Goal: Task Accomplishment & Management: Manage account settings

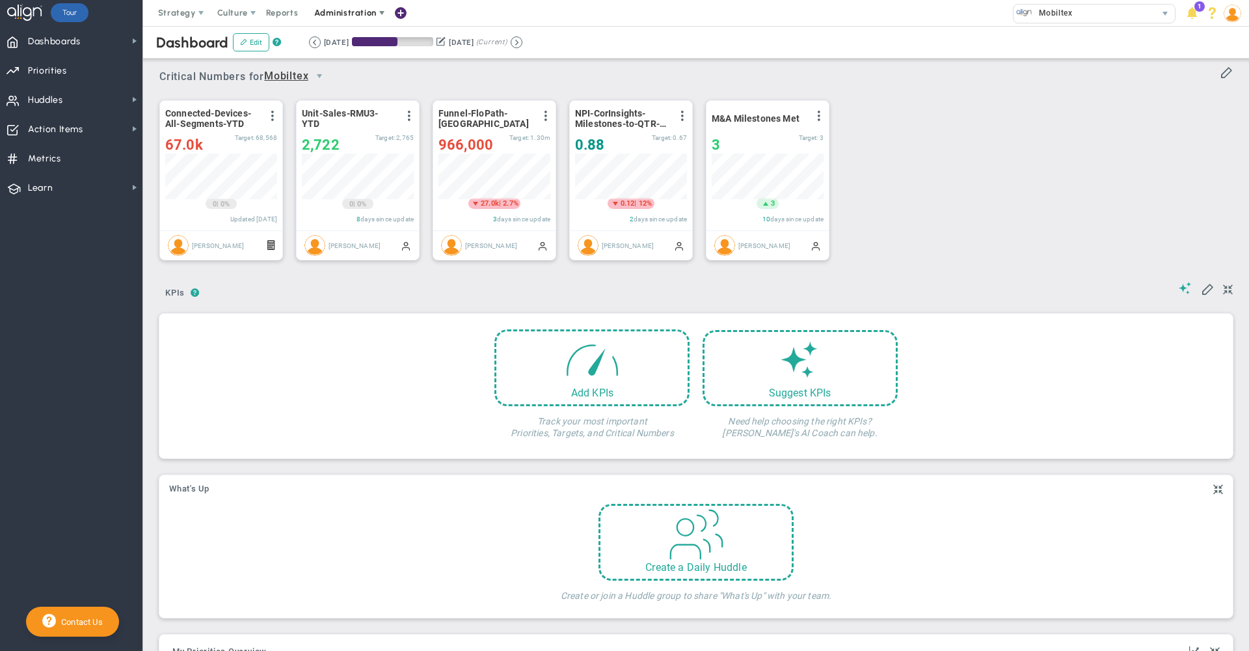
click at [348, 19] on span "Administration" at bounding box center [345, 13] width 83 height 26
click at [349, 47] on span "Manage Users" at bounding box center [358, 39] width 107 height 26
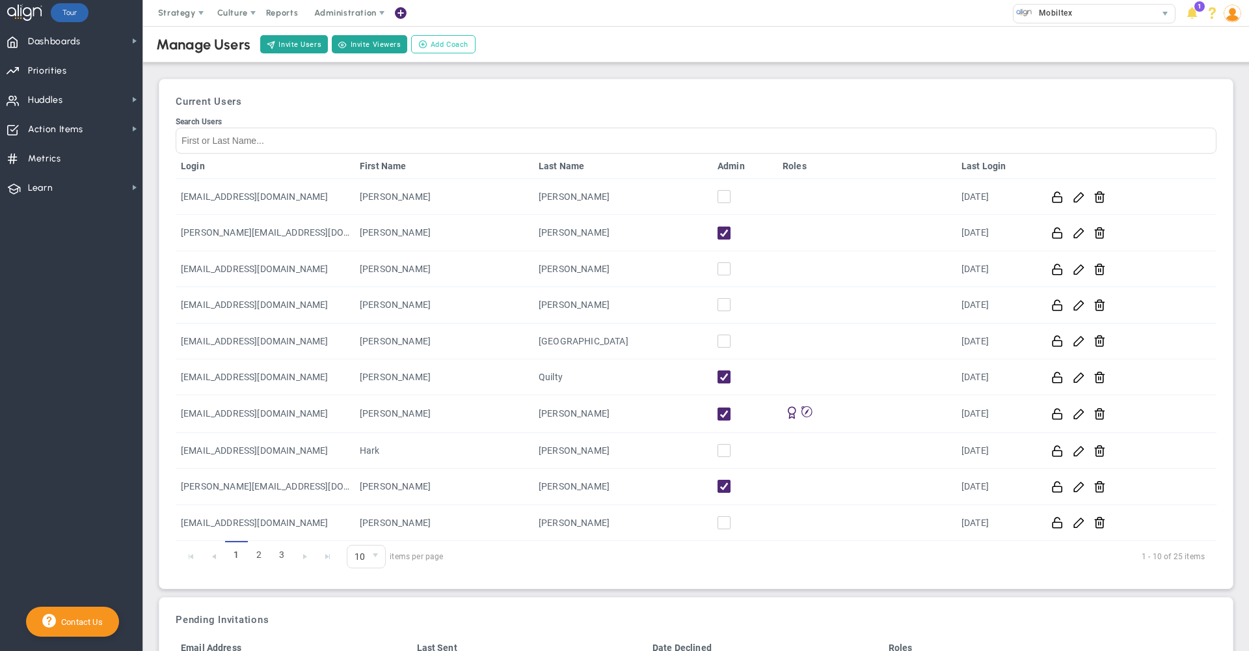
click at [450, 44] on span "Add Coach" at bounding box center [450, 44] width 38 height 11
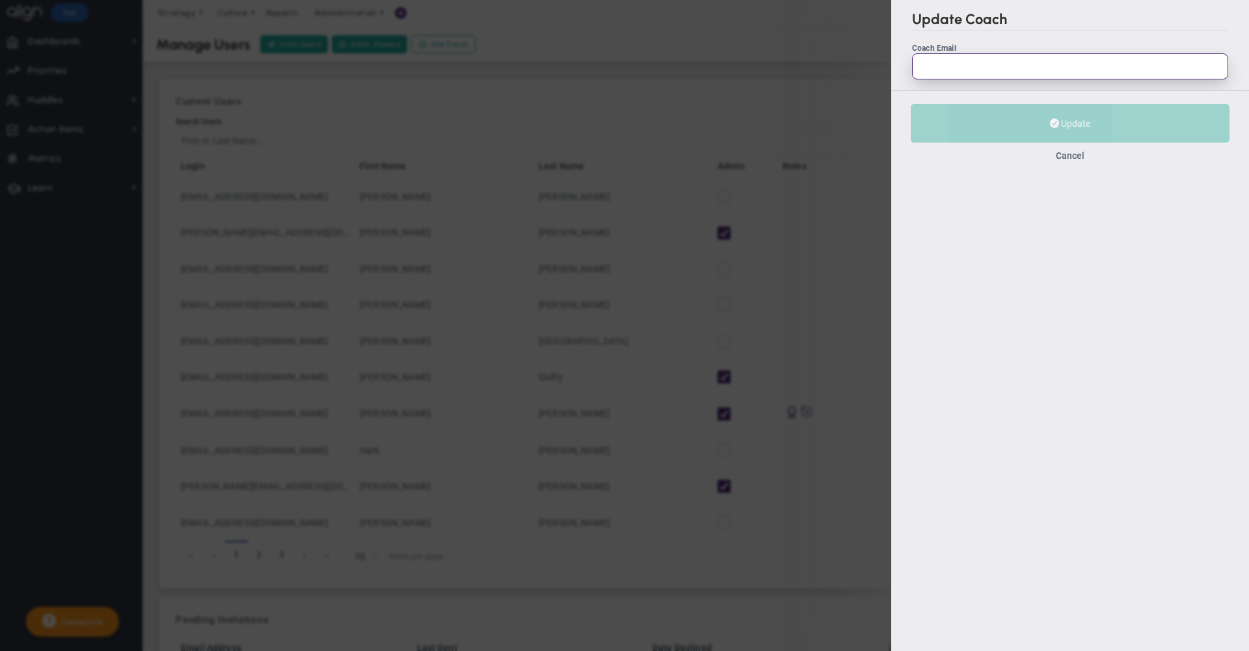
click at [952, 70] on input "Coach Email" at bounding box center [1070, 66] width 316 height 26
paste input "[EMAIL_ADDRESS][DOMAIN_NAME]"
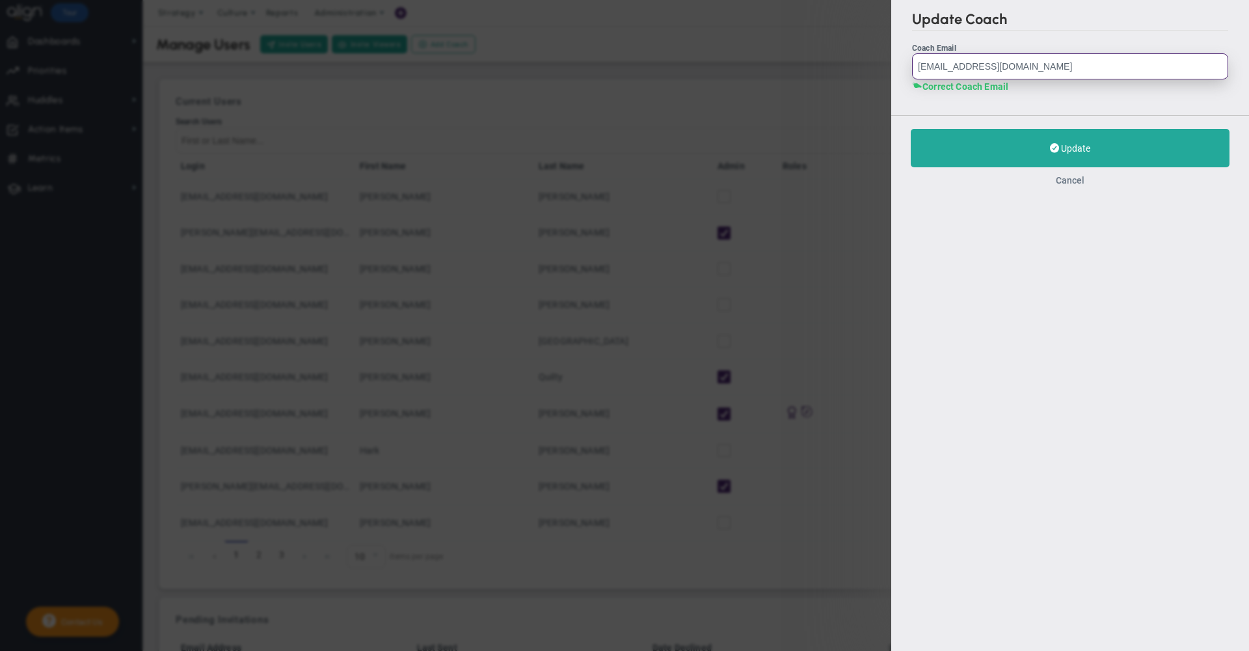
type input "[EMAIL_ADDRESS][DOMAIN_NAME]"
click at [1074, 183] on button "Cancel" at bounding box center [1070, 180] width 29 height 10
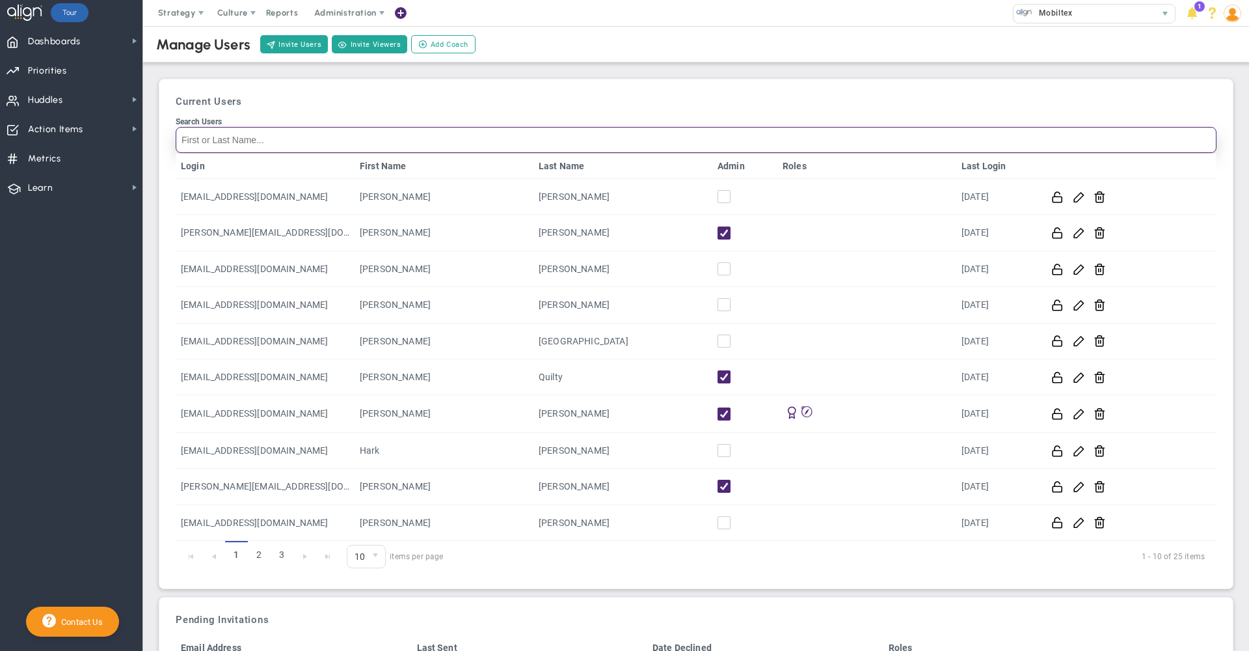
click at [880, 139] on input "Search Users" at bounding box center [696, 140] width 1041 height 26
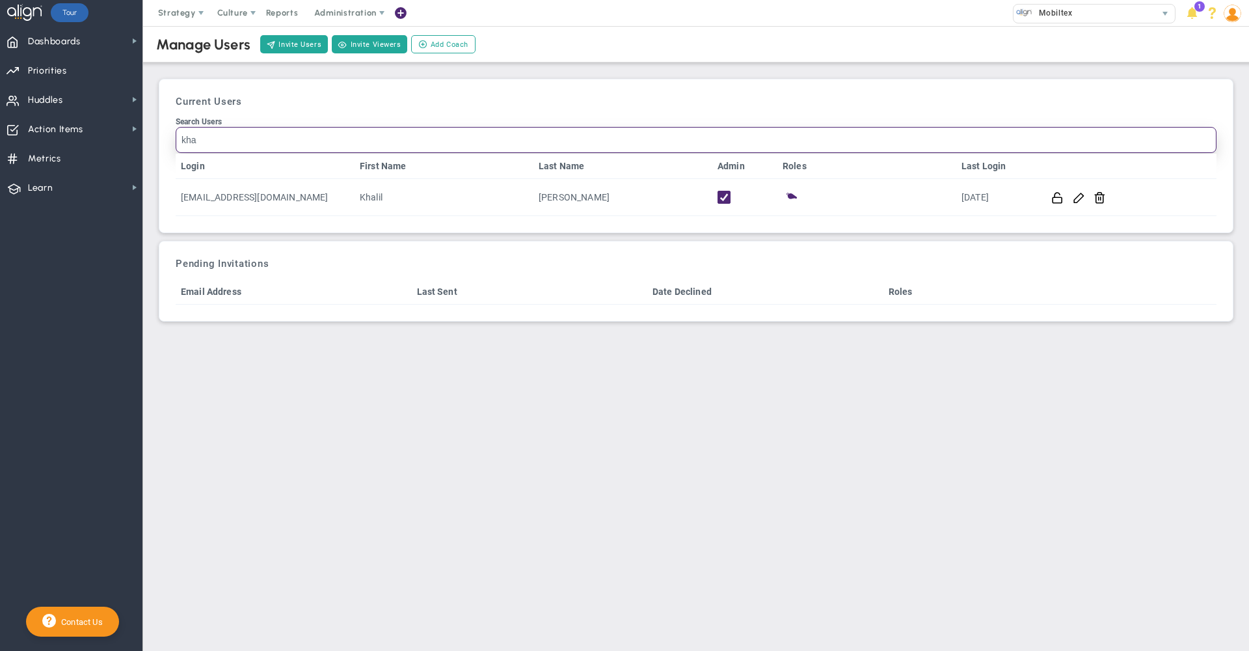
type input "kha"
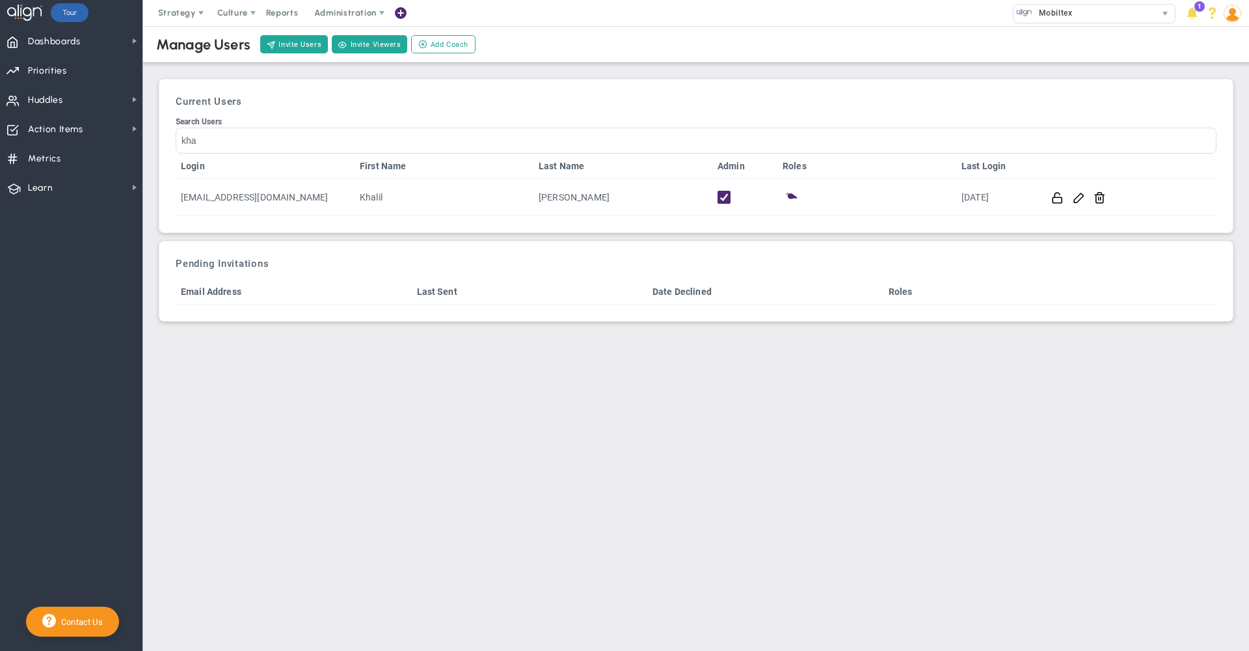
click at [620, 92] on div "Current Users Search Users kha Login First Name Last Name Admin Roles Last Logi…" at bounding box center [696, 156] width 1061 height 140
click at [73, 160] on span "Metrics Metrics" at bounding box center [71, 157] width 142 height 29
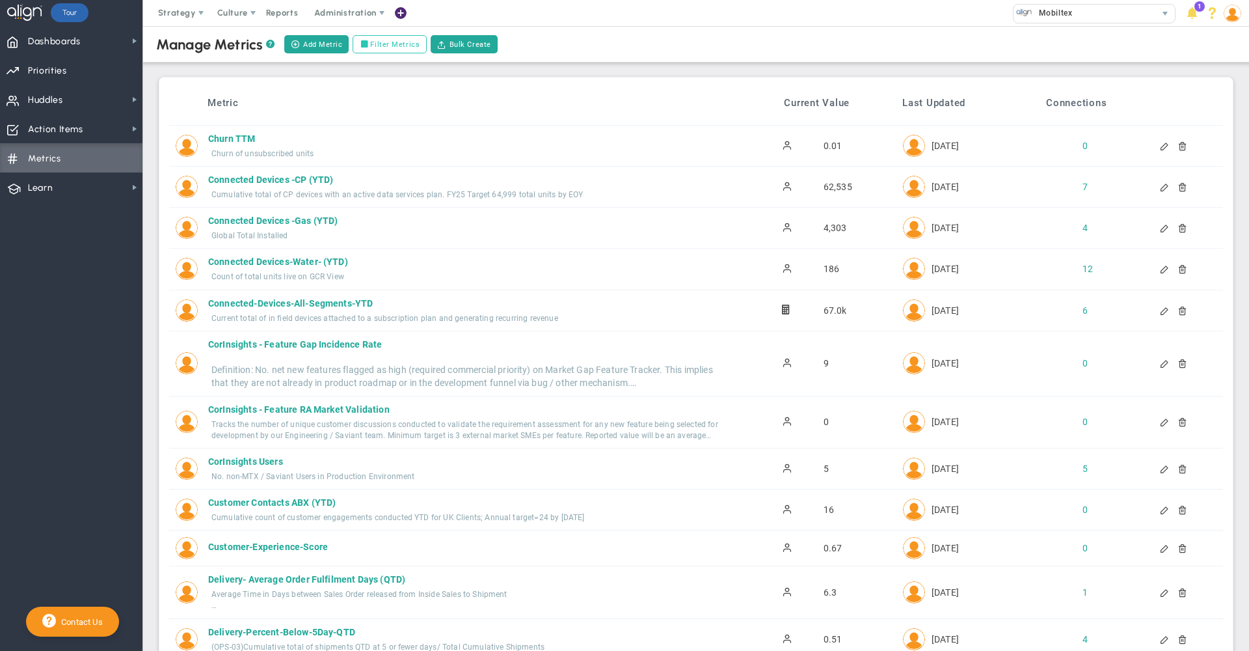
click at [399, 45] on label "Filter Metrics" at bounding box center [390, 44] width 74 height 18
click at [372, 45] on input "Filter Metrics" at bounding box center [366, 44] width 9 height 9
checkbox input "true"
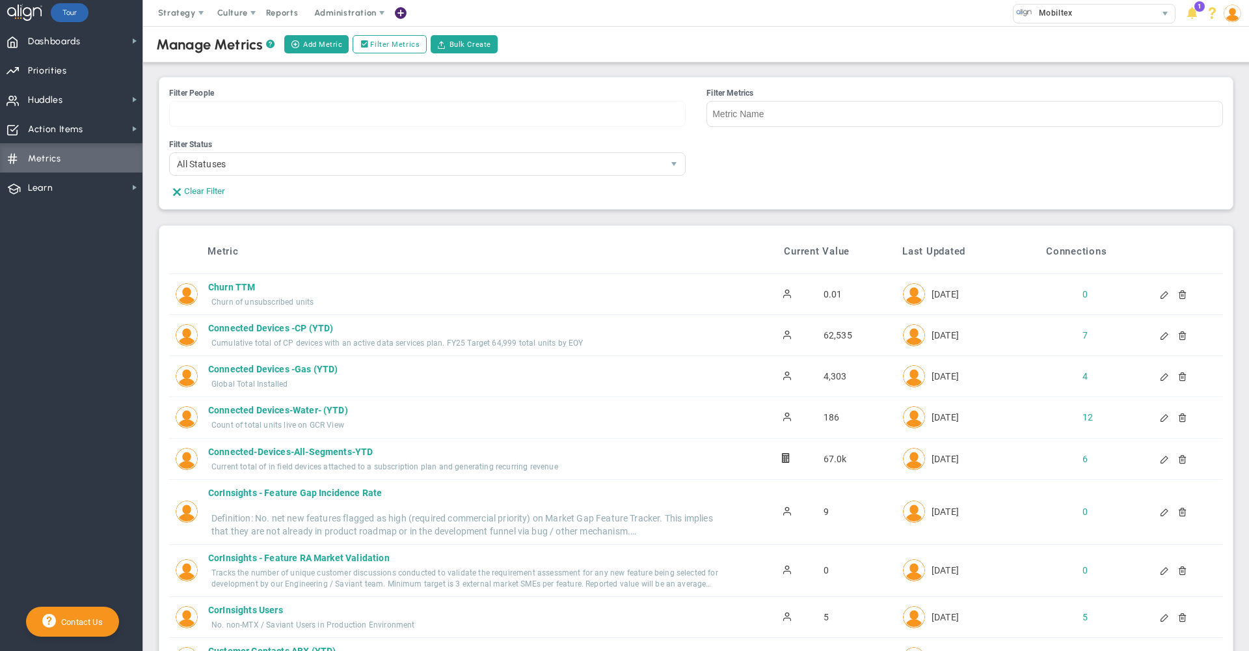
click at [530, 116] on div at bounding box center [427, 114] width 517 height 26
click at [260, 116] on input "Filter People [PERSON_NAME] [PERSON_NAME] [PERSON_NAME] [PERSON_NAME] [PERSON_N…" at bounding box center [215, 113] width 90 height 25
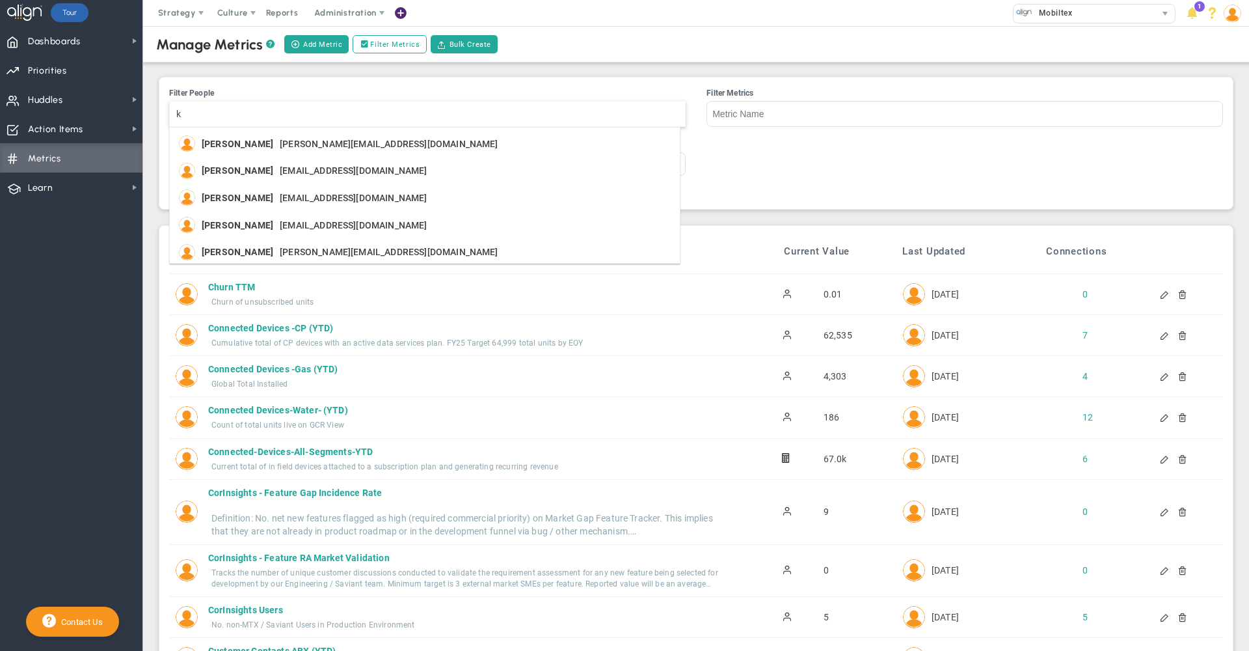
type input "kh"
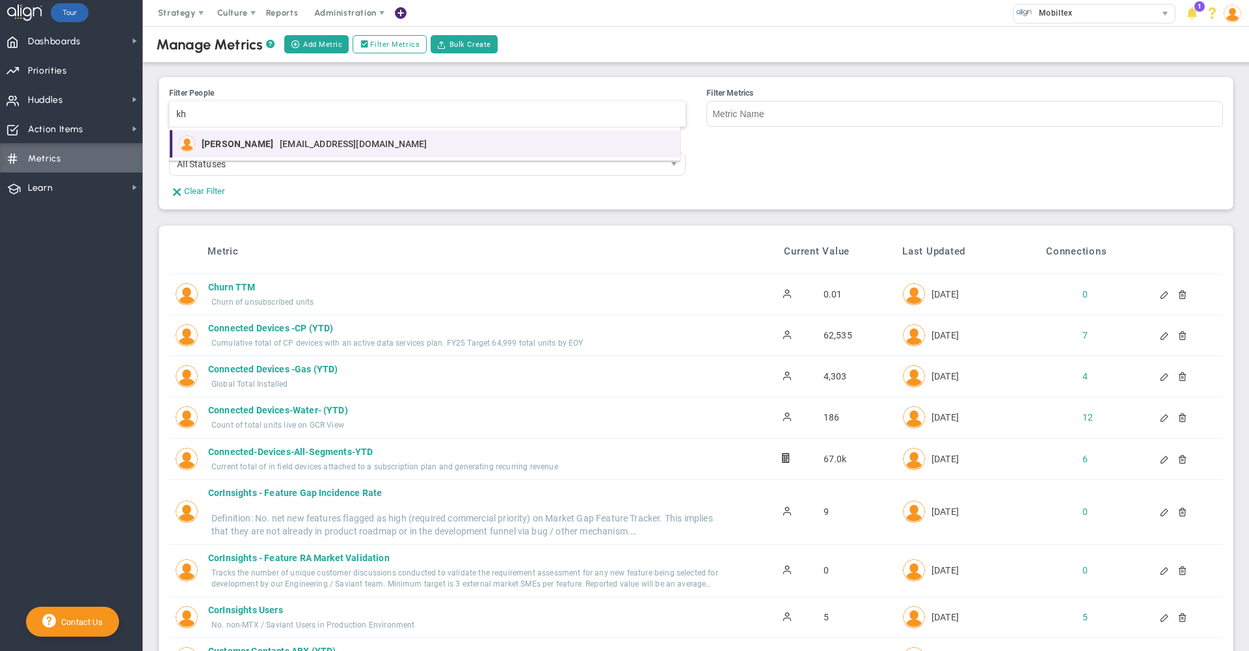
click at [271, 157] on li "[PERSON_NAME] [EMAIL_ADDRESS][DOMAIN_NAME]" at bounding box center [425, 143] width 510 height 27
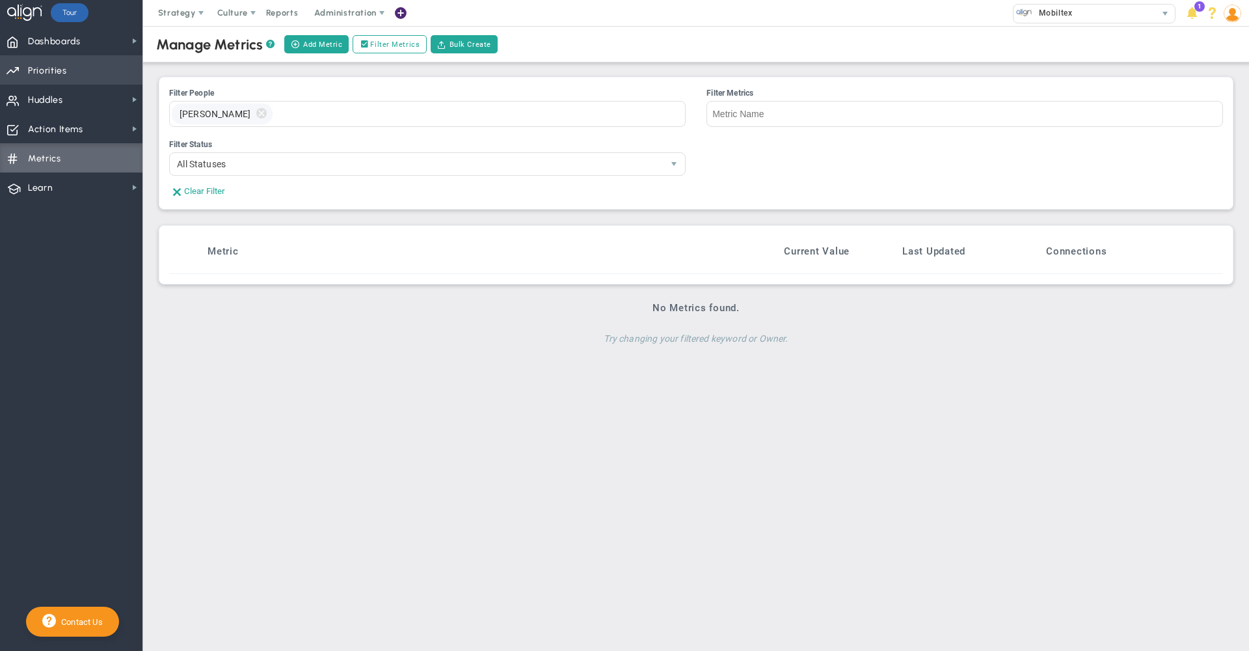
click at [67, 74] on span "Priorities OKR Tree Priorities OKRs" at bounding box center [71, 69] width 142 height 29
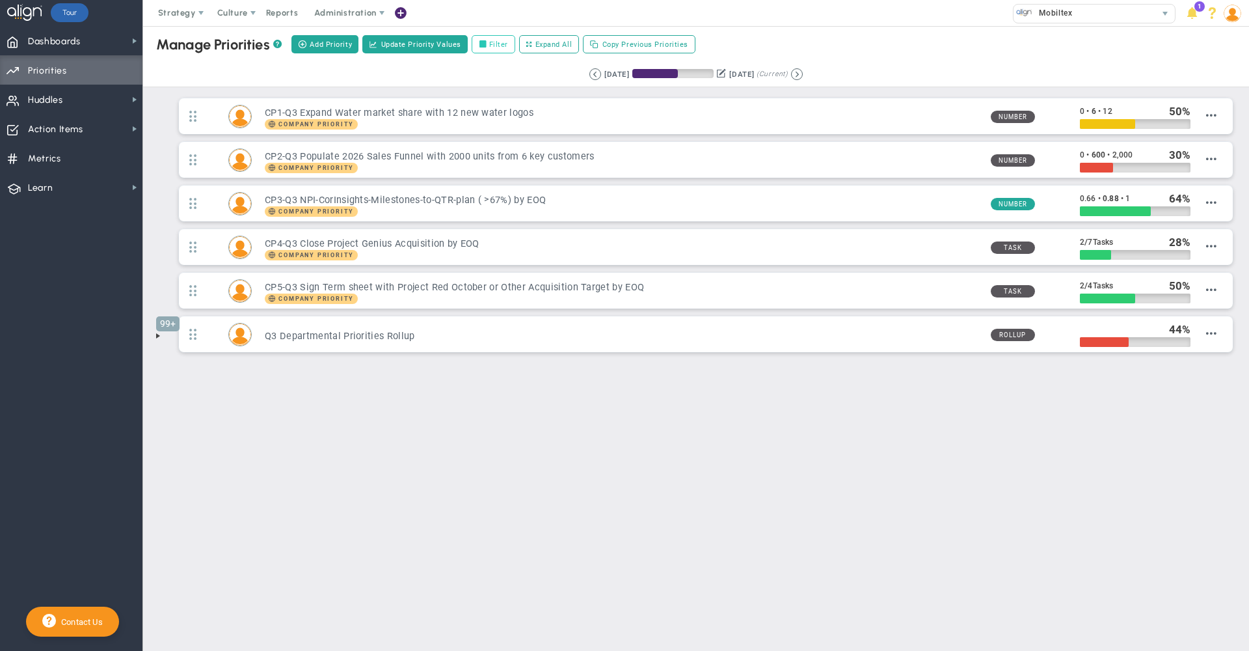
click at [490, 43] on label "Filter" at bounding box center [494, 44] width 44 height 18
click at [490, 43] on input "Filter" at bounding box center [485, 44] width 9 height 9
checkbox input "true"
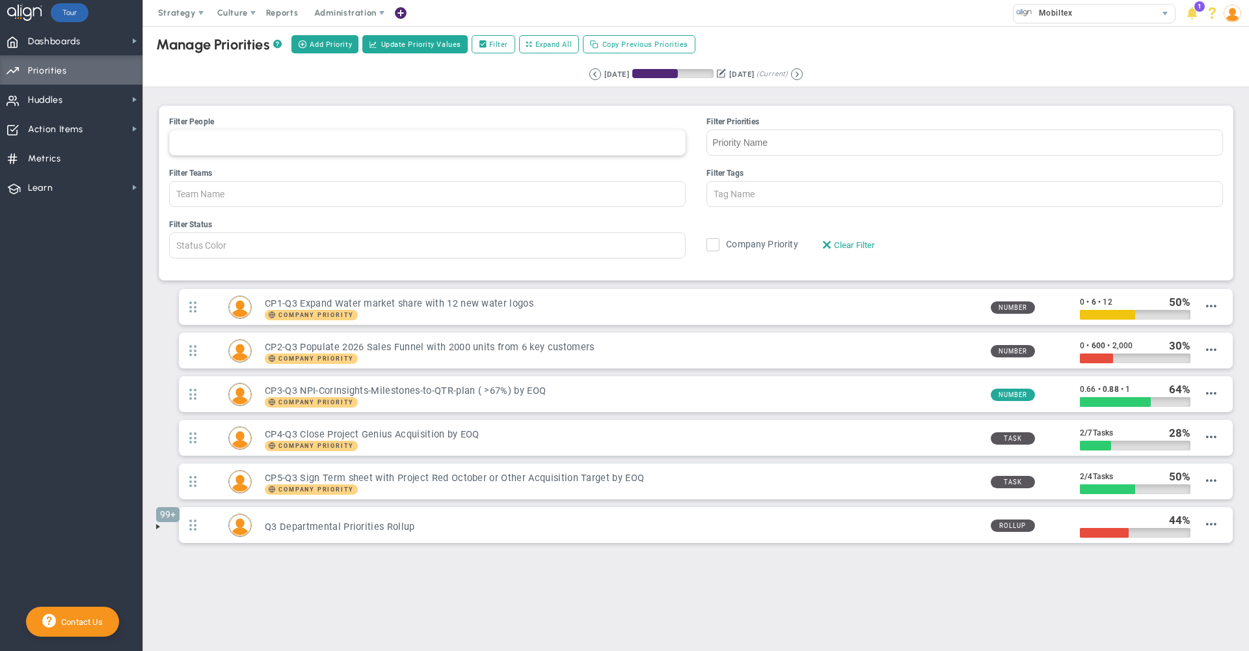
click at [372, 148] on div at bounding box center [427, 142] width 517 height 26
click at [199, 148] on input "Filter People [PERSON_NAME] [PERSON_NAME] [PERSON_NAME] [PERSON_NAME] [PERSON_N…" at bounding box center [184, 142] width 29 height 25
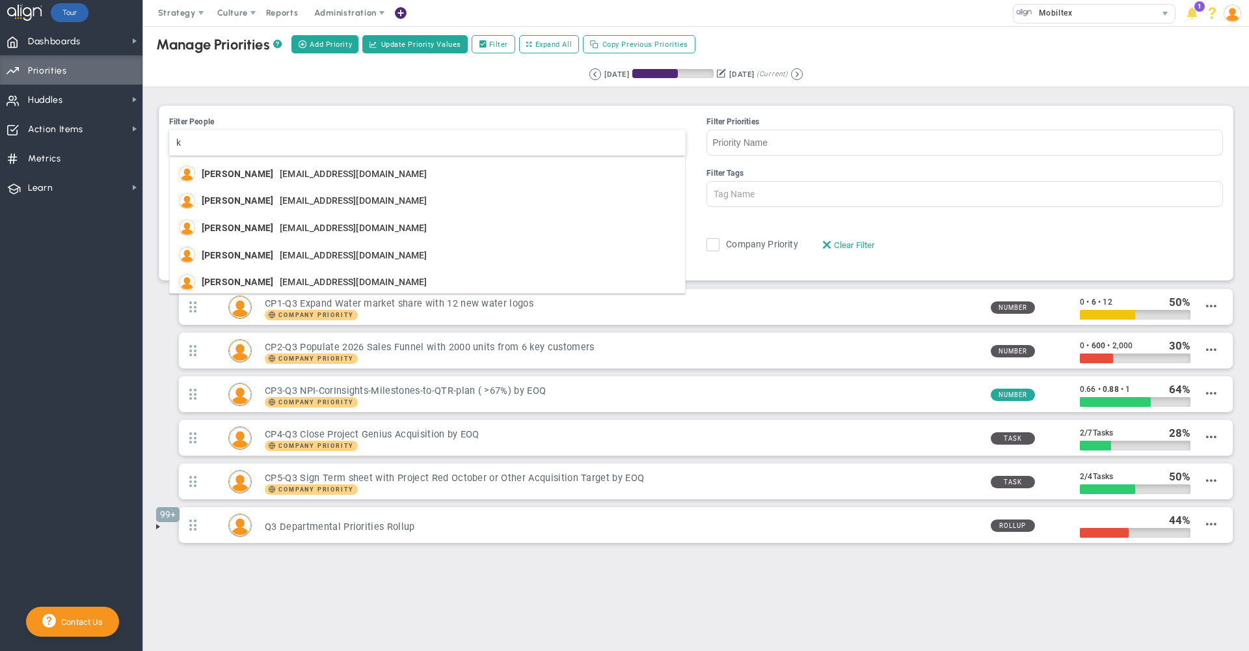
type input "kh"
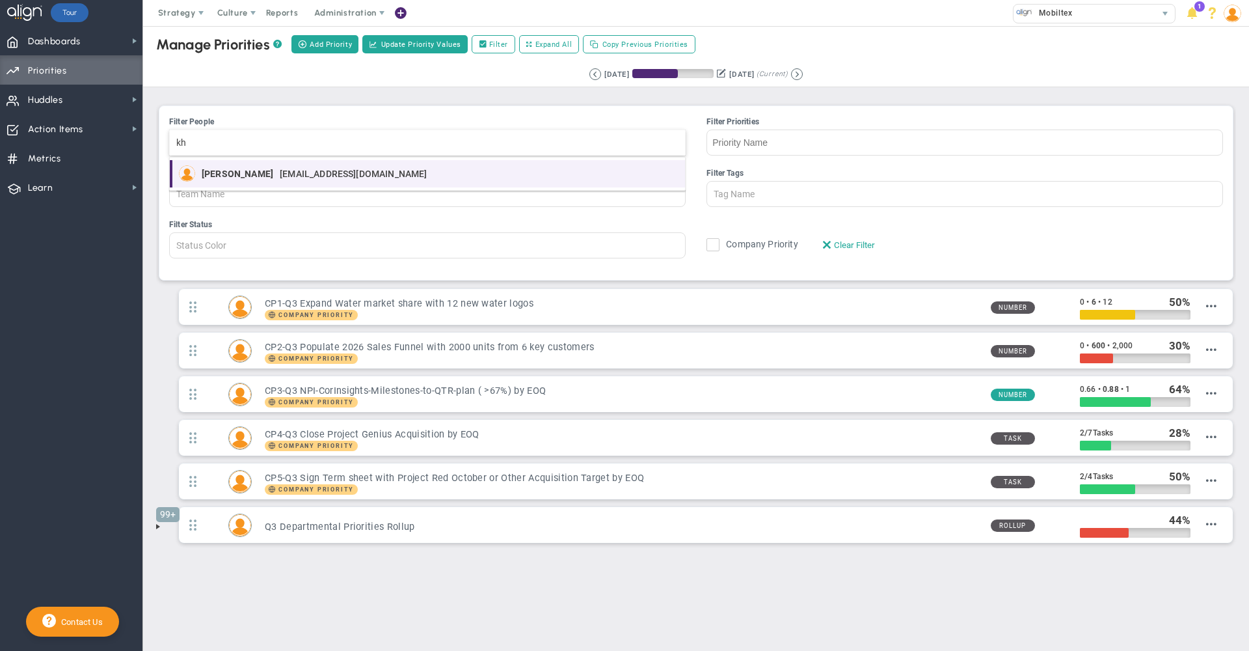
click at [285, 174] on span "[EMAIL_ADDRESS][DOMAIN_NAME]" at bounding box center [353, 173] width 147 height 9
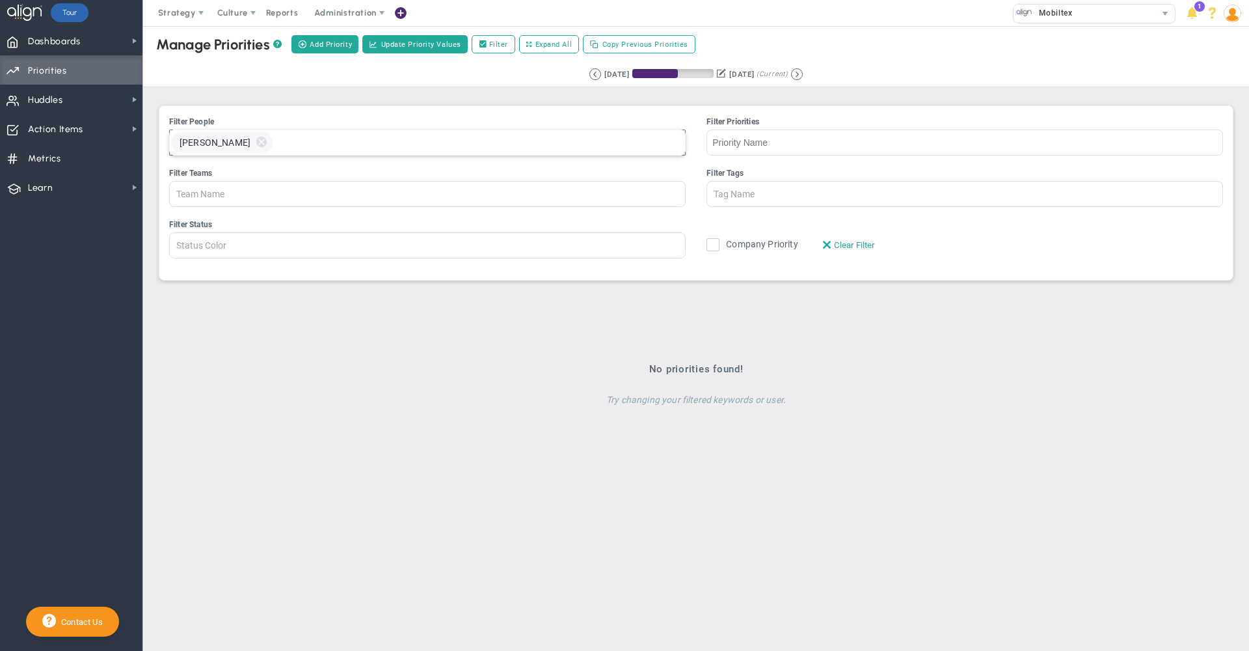
click at [276, 90] on div "Manage OKRs ? Manage Priorities ? Add Priority Create Project Update Priority V…" at bounding box center [696, 219] width 1080 height 392
click at [342, 8] on span "Administration" at bounding box center [345, 13] width 62 height 10
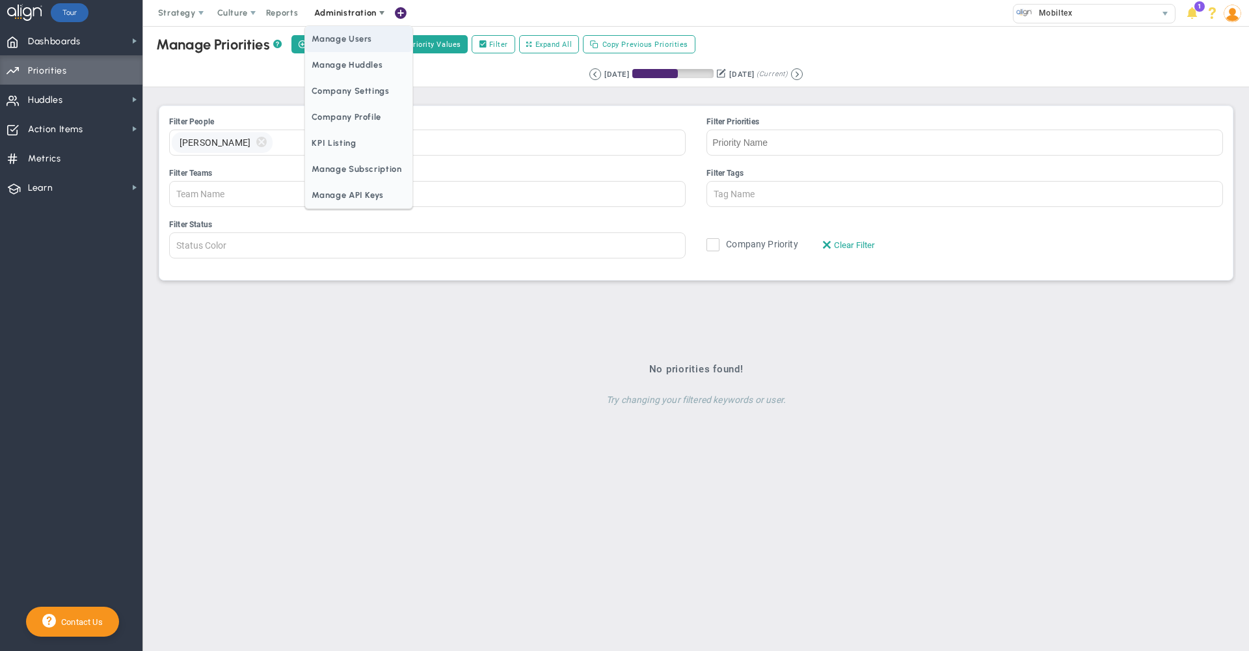
click at [356, 39] on span "Manage Users" at bounding box center [358, 39] width 107 height 26
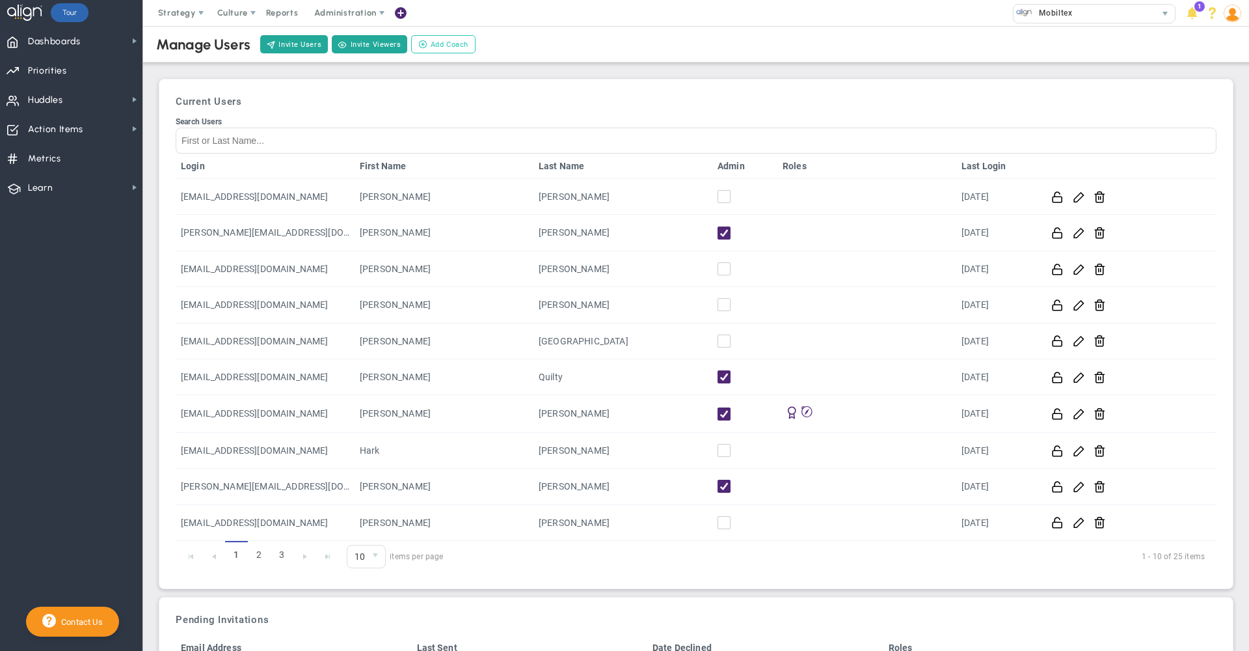
click at [421, 51] on button "Add Coach" at bounding box center [443, 44] width 64 height 18
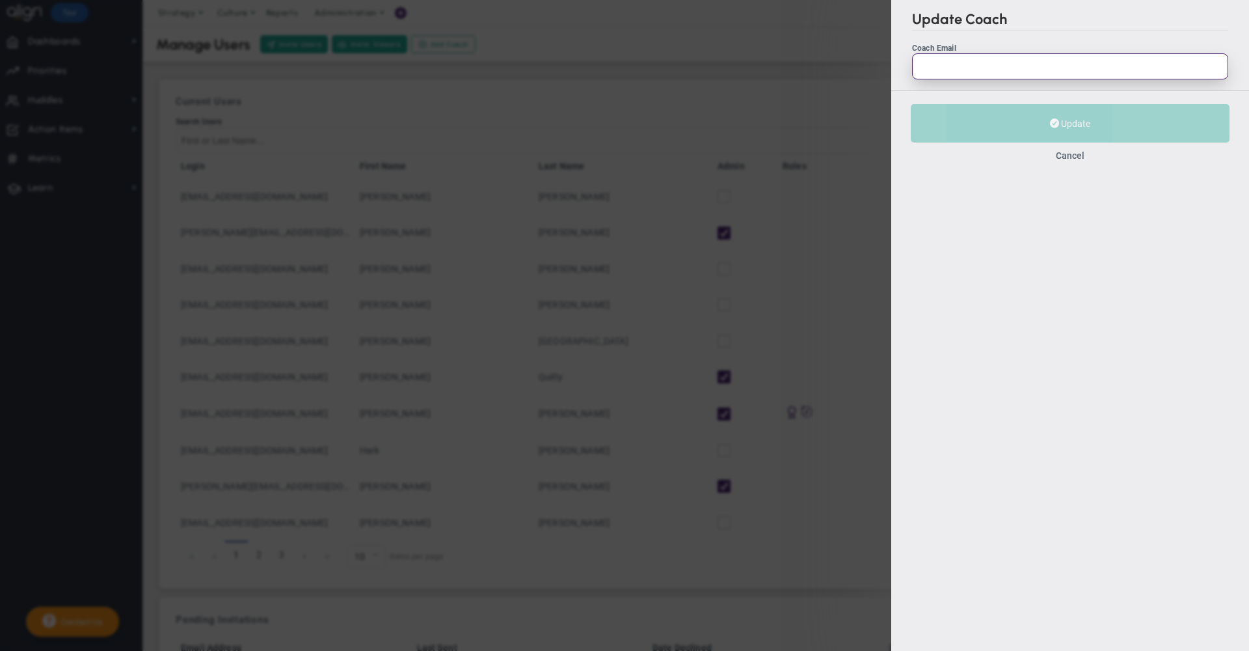
click at [997, 77] on input "Coach Email" at bounding box center [1070, 66] width 316 height 26
paste input "[EMAIL_ADDRESS][DOMAIN_NAME]"
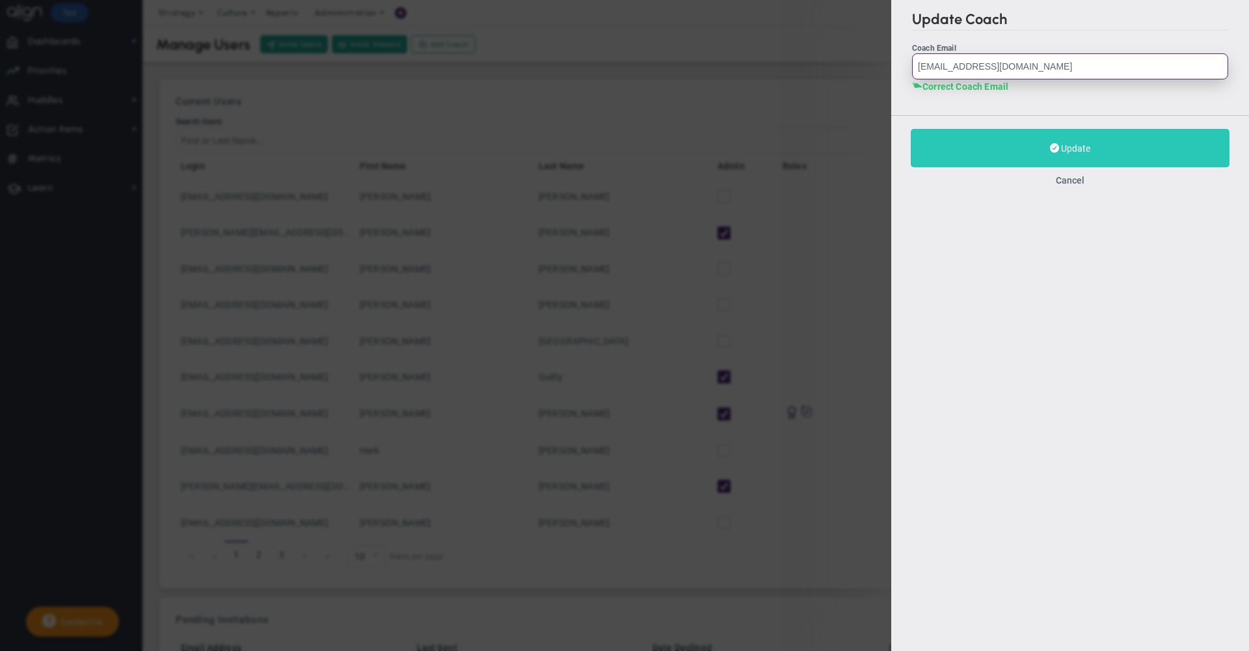
type input "[EMAIL_ADDRESS][DOMAIN_NAME]"
click at [977, 152] on button "Update" at bounding box center [1070, 148] width 319 height 38
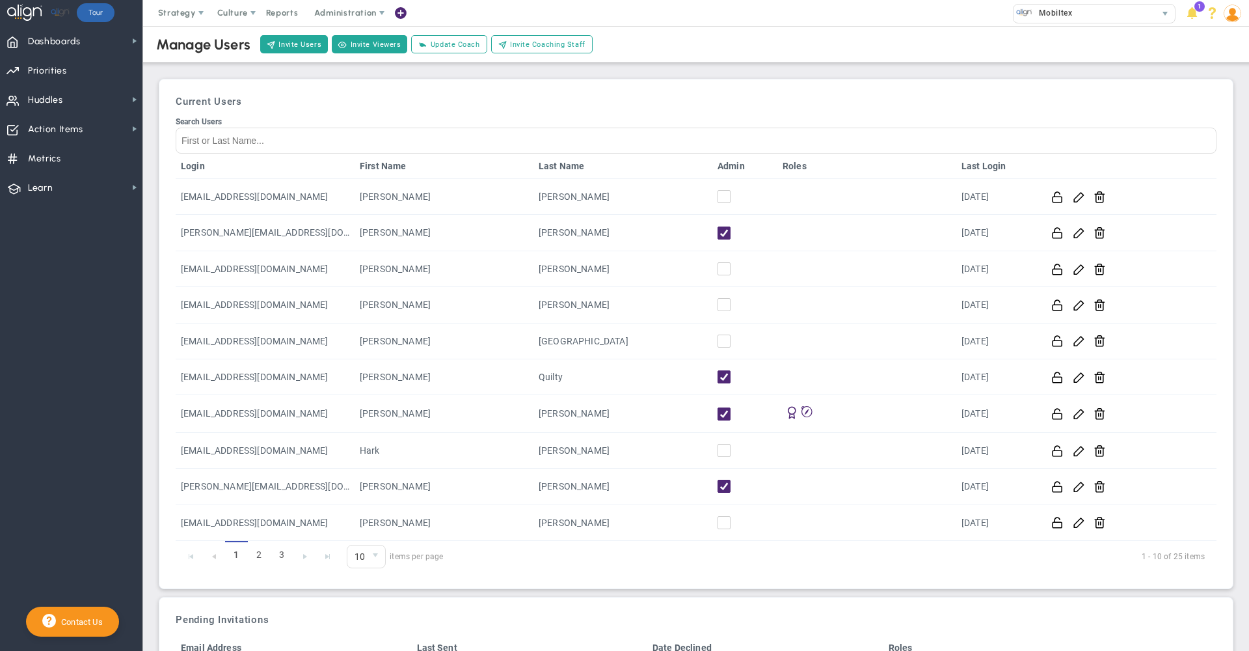
click at [733, 61] on div "Manage Users Invite Users Invite Viewers Add Coach Update Coach Invite Coaching…" at bounding box center [696, 44] width 1132 height 36
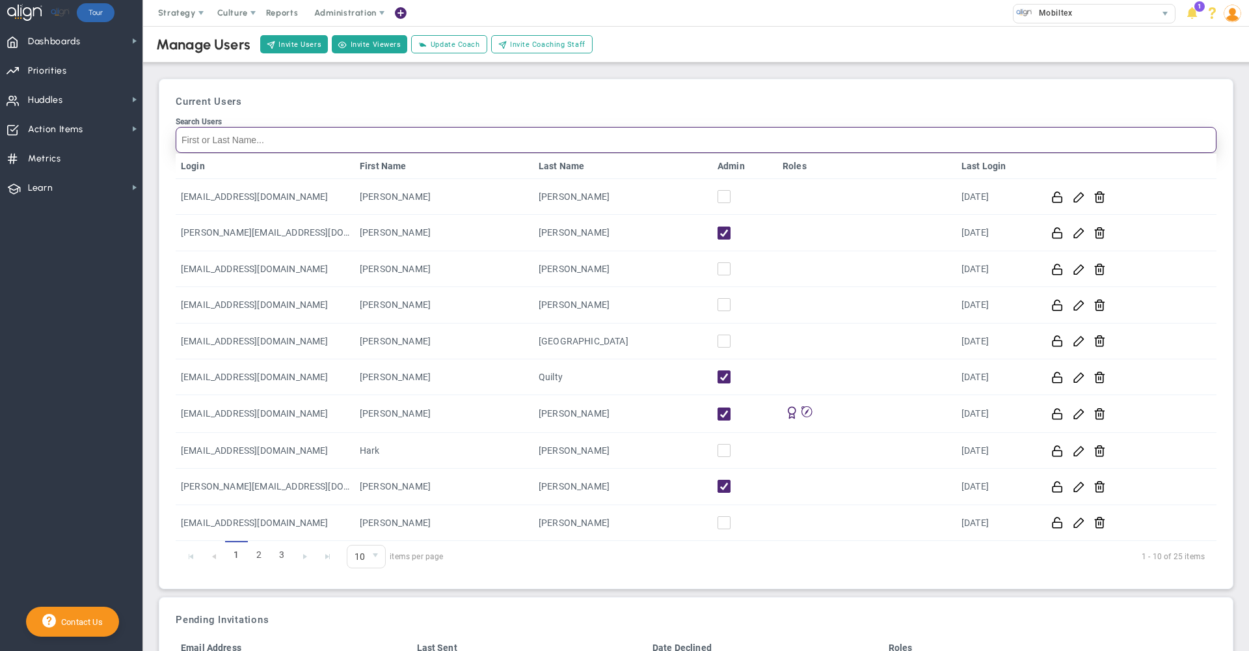
click at [520, 143] on input "Search Users" at bounding box center [696, 140] width 1041 height 26
type input "K"
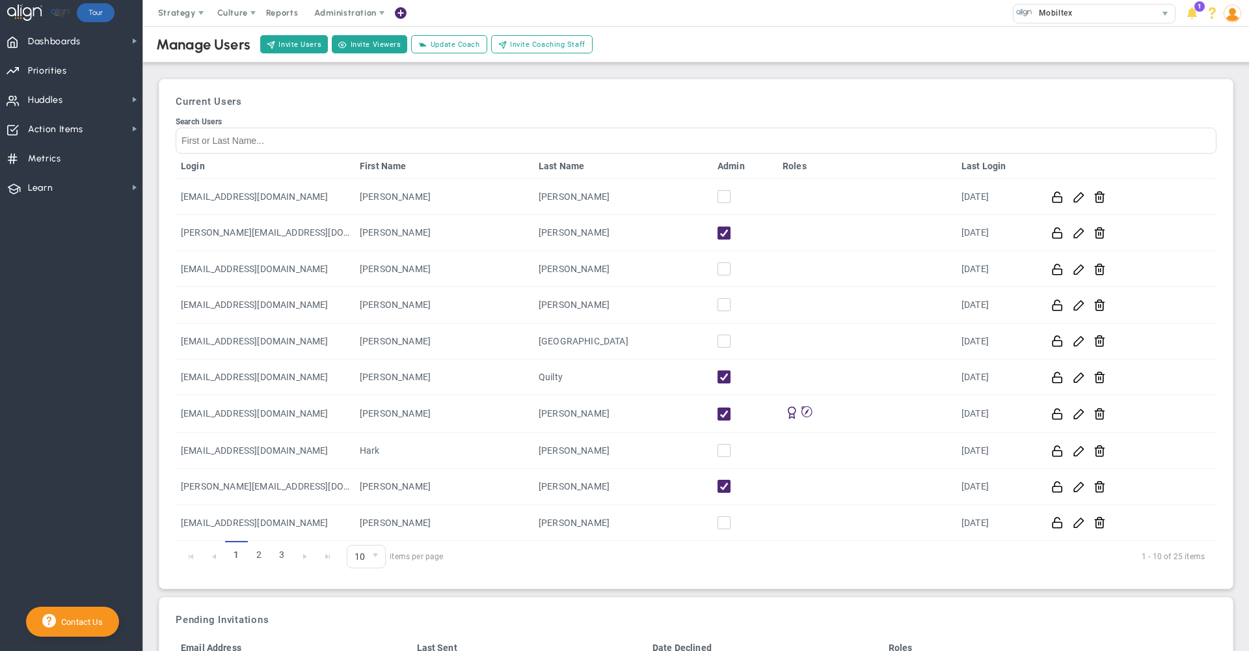
click at [733, 118] on div "Search Users" at bounding box center [696, 121] width 1041 height 9
click at [733, 128] on input "Search Users" at bounding box center [696, 141] width 1041 height 26
